Goal: Transaction & Acquisition: Book appointment/travel/reservation

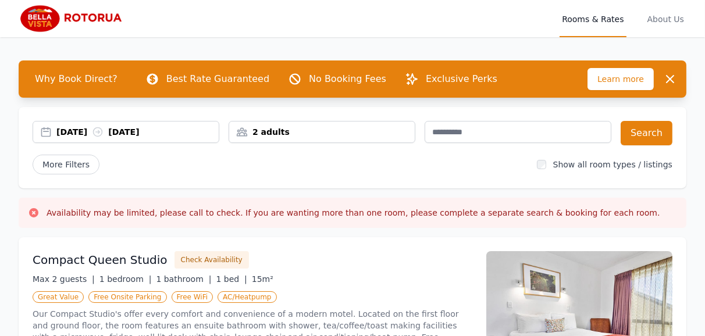
click at [90, 130] on div "14 Aug 2025 15 Aug 2025" at bounding box center [137, 132] width 162 height 12
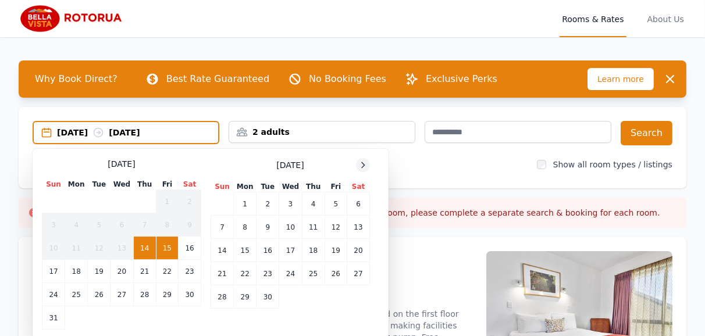
click at [365, 166] on icon at bounding box center [362, 165] width 9 height 9
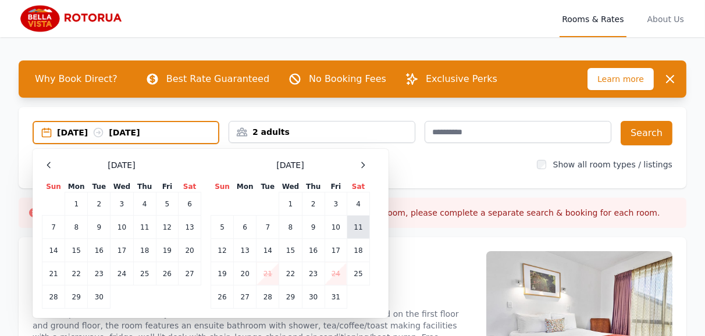
click at [355, 234] on td "11" at bounding box center [358, 227] width 23 height 23
click at [219, 248] on td "12" at bounding box center [222, 250] width 23 height 23
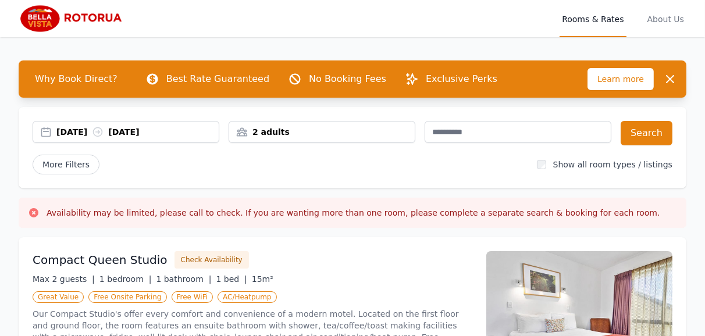
click at [304, 125] on div "2 adults" at bounding box center [322, 132] width 187 height 22
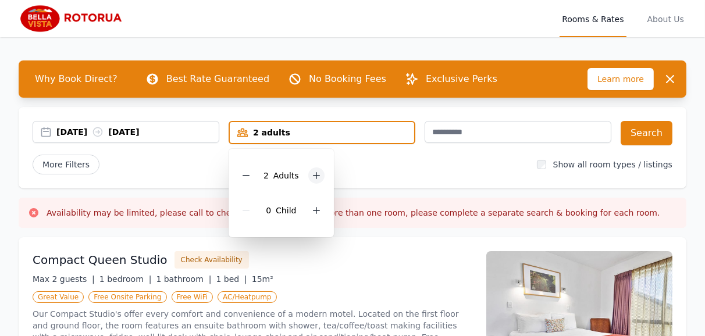
click at [312, 173] on icon at bounding box center [316, 175] width 9 height 9
click at [312, 174] on icon at bounding box center [316, 175] width 9 height 9
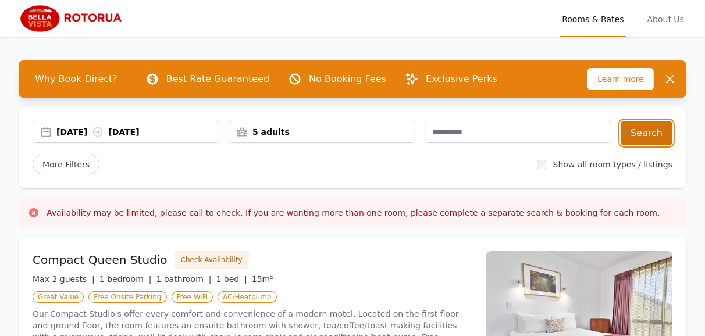
click at [649, 132] on button "Search" at bounding box center [647, 133] width 52 height 24
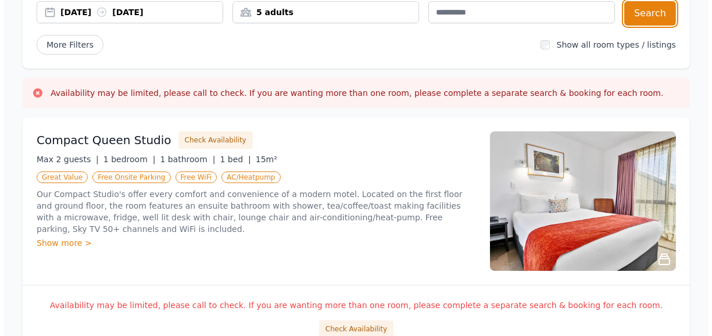
scroll to position [141, 0]
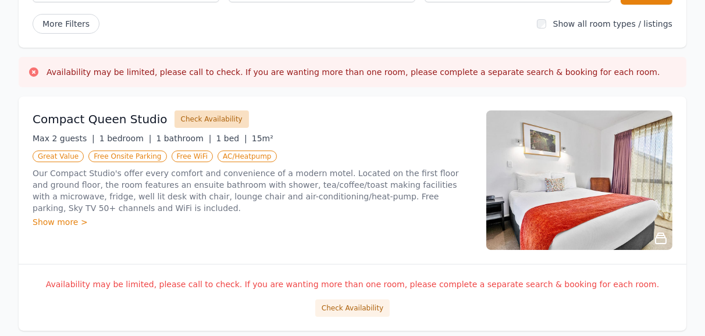
click at [195, 119] on button "Check Availability" at bounding box center [211, 119] width 74 height 17
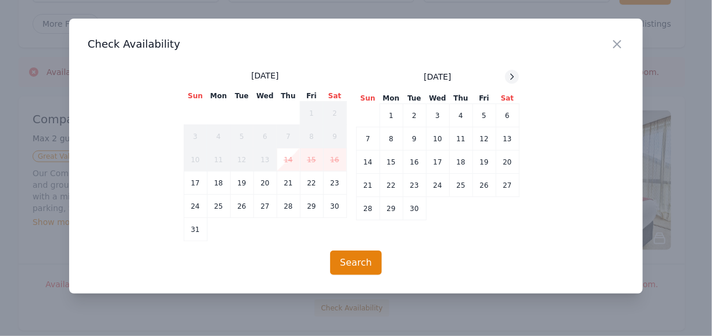
click at [510, 78] on icon at bounding box center [512, 76] width 9 height 9
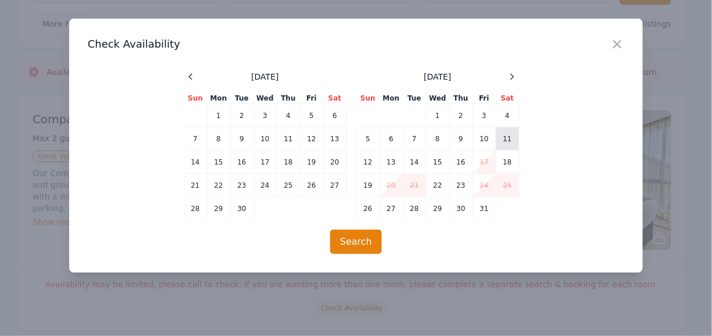
click at [509, 140] on td "11" at bounding box center [507, 138] width 23 height 23
click at [365, 166] on td "12" at bounding box center [368, 162] width 23 height 23
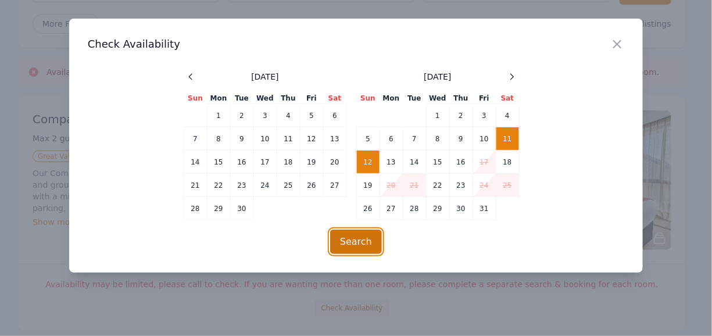
click at [355, 243] on button "Search" at bounding box center [356, 242] width 52 height 24
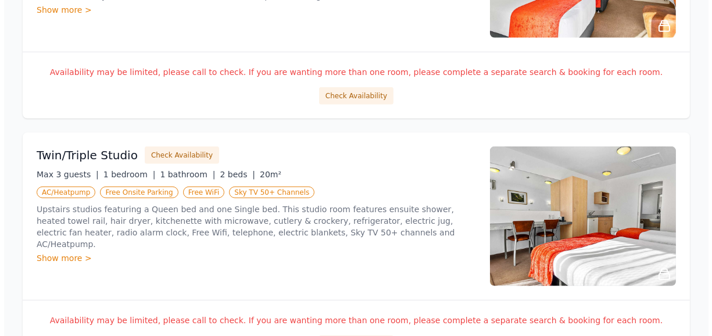
scroll to position [1360, 0]
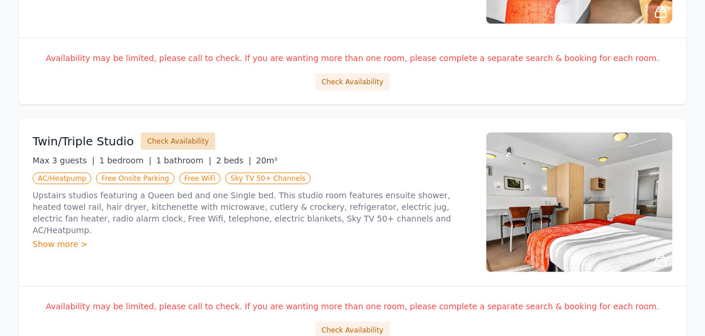
click at [178, 141] on button "Check Availability" at bounding box center [178, 141] width 74 height 17
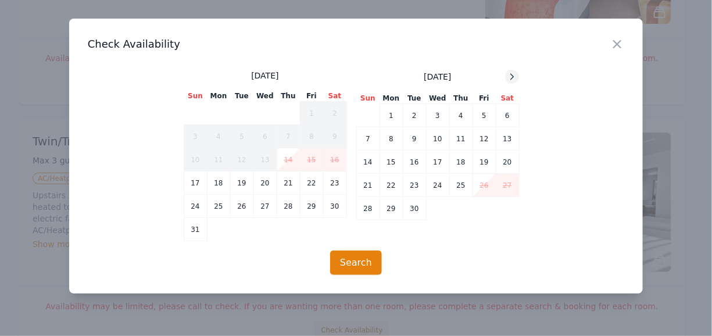
click at [509, 73] on icon at bounding box center [512, 76] width 9 height 9
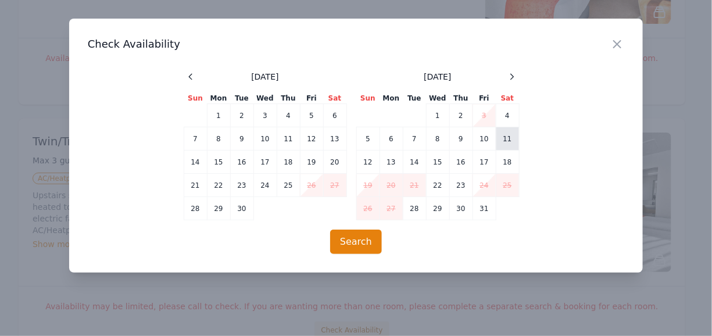
drag, startPoint x: 508, startPoint y: 135, endPoint x: 500, endPoint y: 139, distance: 9.6
click at [505, 137] on td "11" at bounding box center [507, 138] width 23 height 23
drag, startPoint x: 372, startPoint y: 161, endPoint x: 371, endPoint y: 175, distance: 14.6
click at [372, 161] on td "12" at bounding box center [368, 162] width 23 height 23
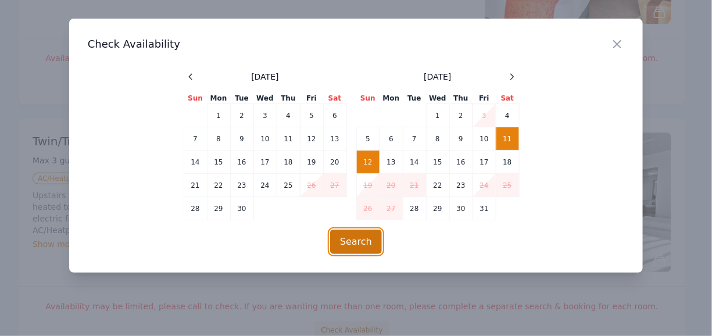
click at [366, 244] on button "Search" at bounding box center [356, 242] width 52 height 24
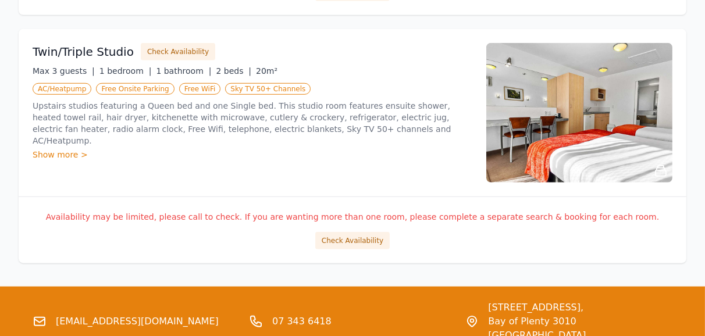
scroll to position [1459, 0]
